Goal: Understand process/instructions: Learn how to perform a task or action

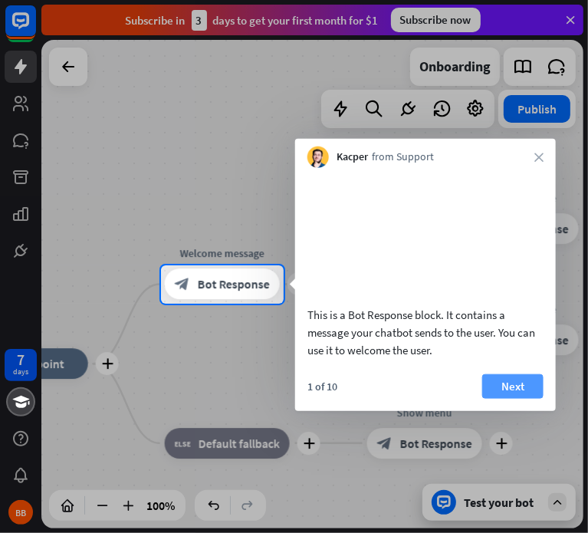
click at [501, 398] on button "Next" at bounding box center [512, 385] width 61 height 25
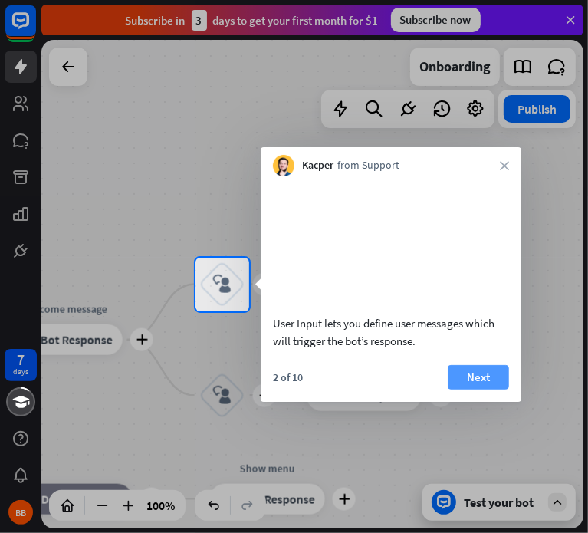
click at [482, 390] on button "Next" at bounding box center [478, 377] width 61 height 25
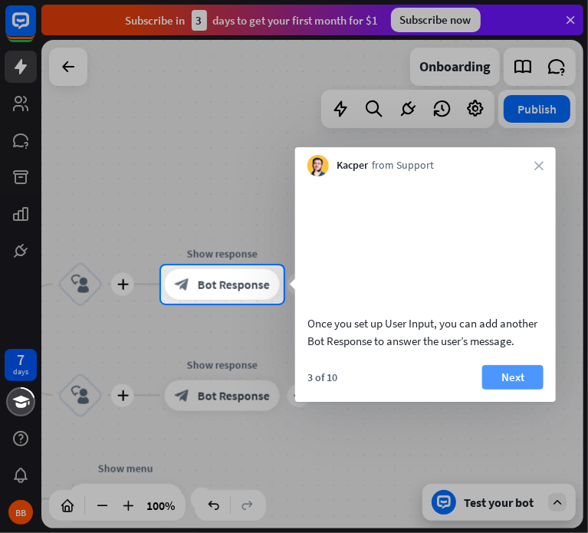
click at [495, 390] on button "Next" at bounding box center [512, 377] width 61 height 25
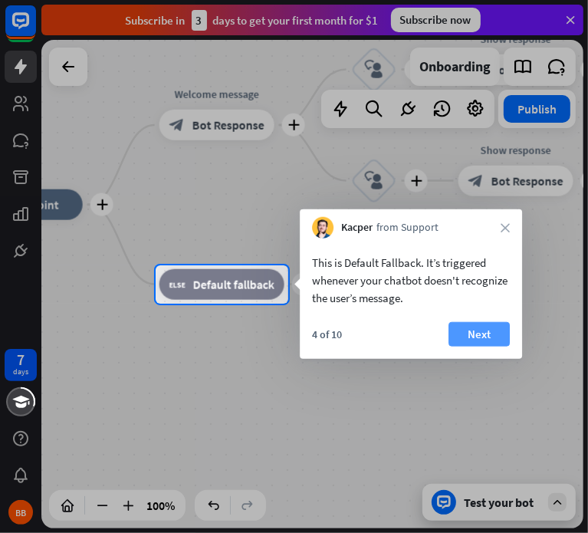
click at [472, 334] on button "Next" at bounding box center [479, 334] width 61 height 25
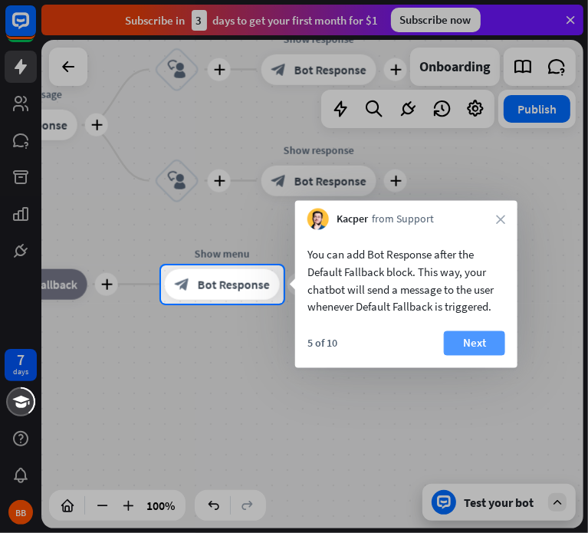
click at [475, 346] on button "Next" at bounding box center [474, 343] width 61 height 25
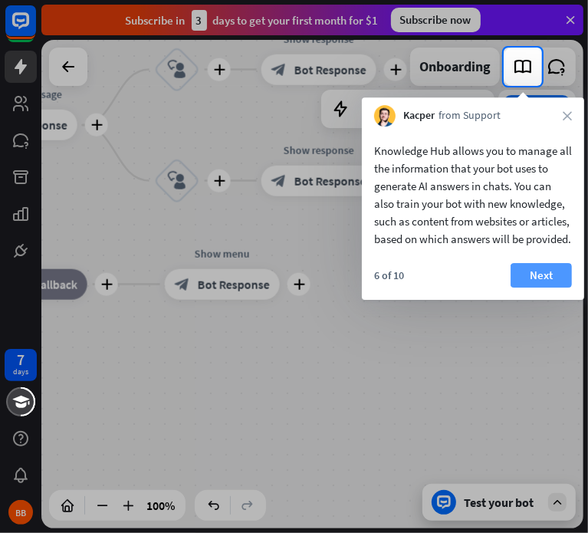
click at [533, 288] on button "Next" at bounding box center [541, 275] width 61 height 25
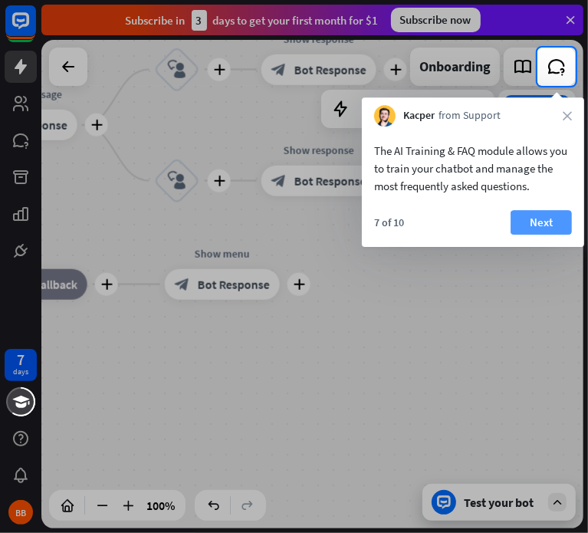
click at [566, 226] on button "Next" at bounding box center [541, 222] width 61 height 25
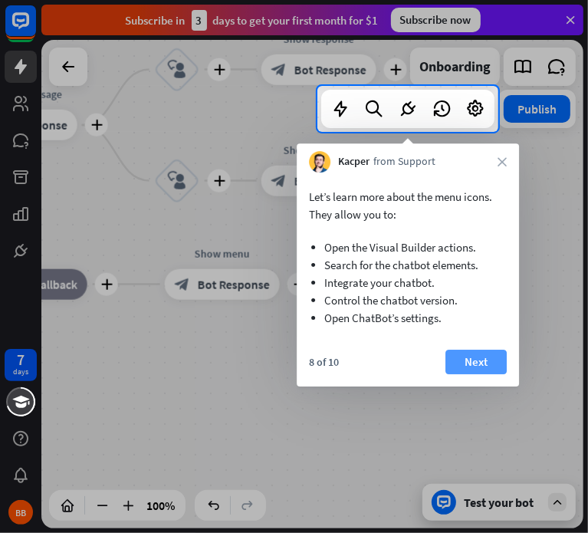
click at [472, 367] on button "Next" at bounding box center [475, 362] width 61 height 25
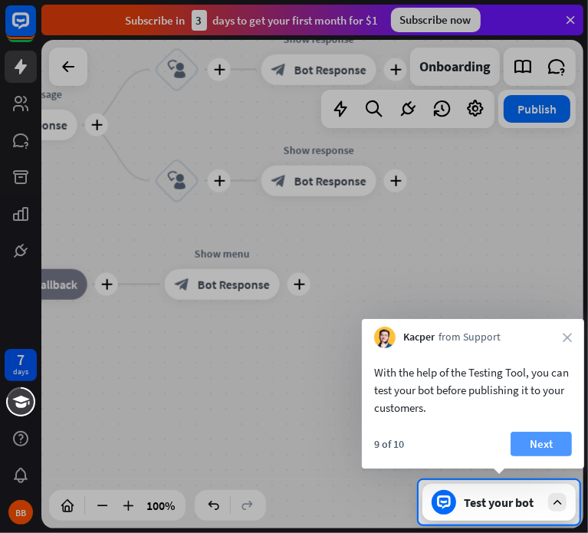
click at [530, 432] on button "Next" at bounding box center [541, 444] width 61 height 25
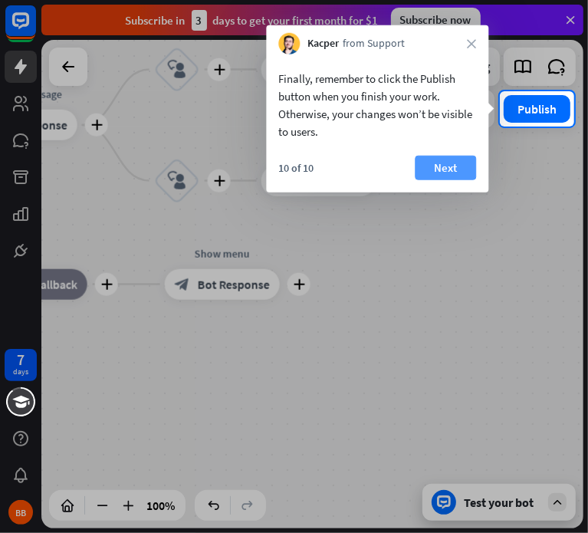
click at [452, 166] on button "Next" at bounding box center [445, 168] width 61 height 25
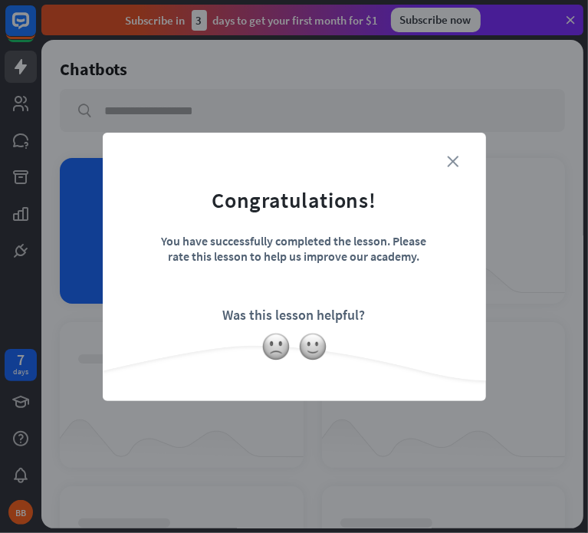
click at [451, 163] on icon "close" at bounding box center [454, 162] width 12 height 12
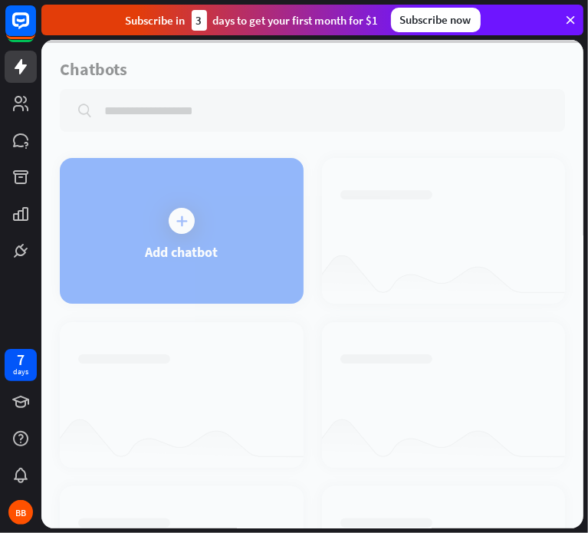
click at [266, 221] on div at bounding box center [312, 284] width 542 height 488
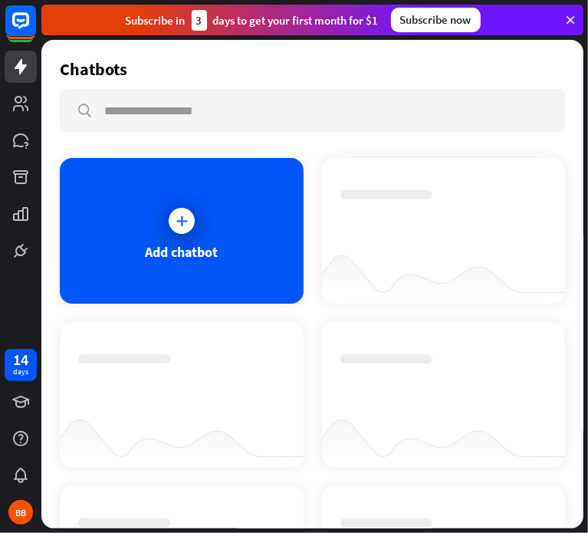
click at [174, 223] on icon at bounding box center [181, 220] width 15 height 15
